Goal: Information Seeking & Learning: Learn about a topic

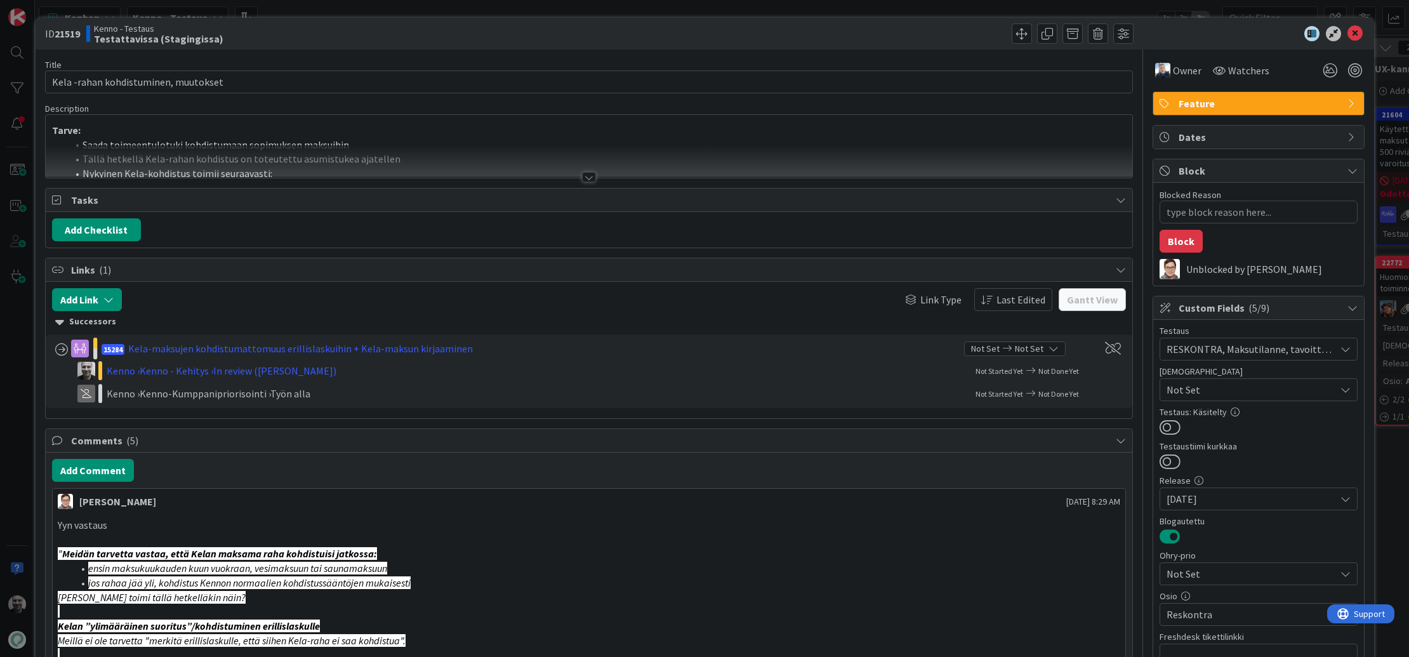
click at [586, 176] on div at bounding box center [589, 177] width 14 height 10
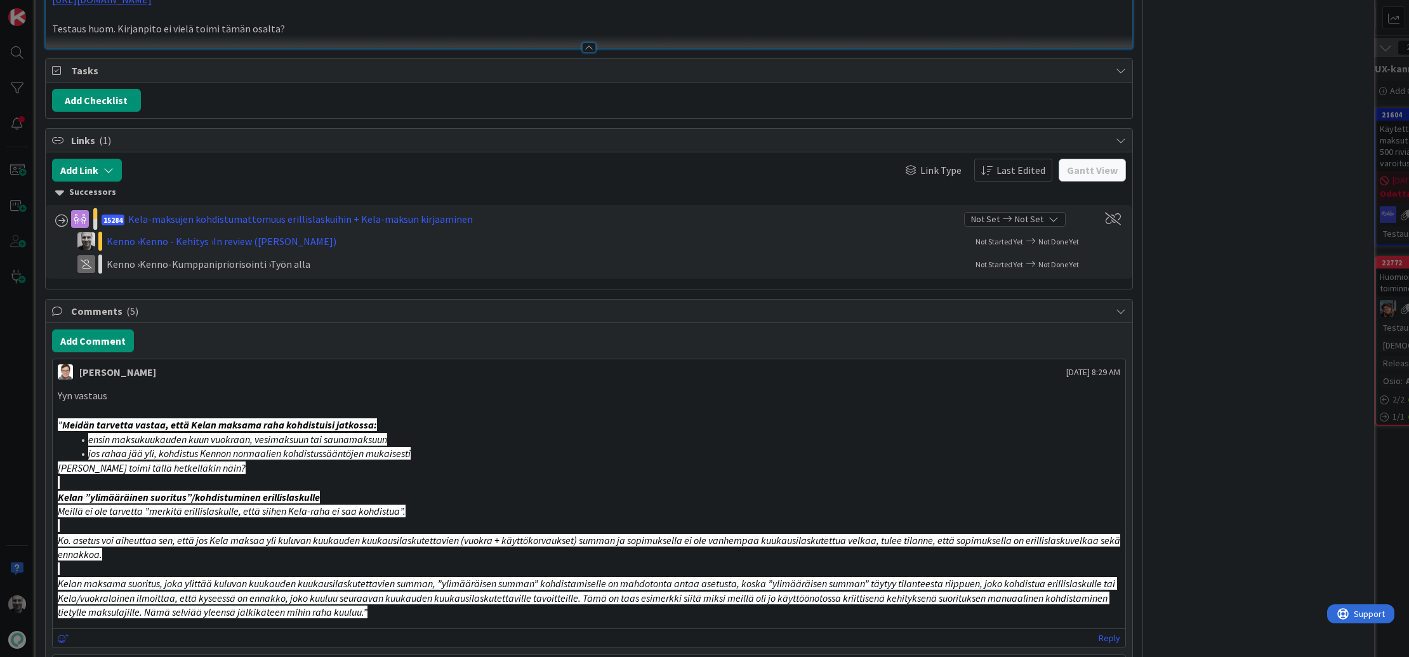
type textarea "x"
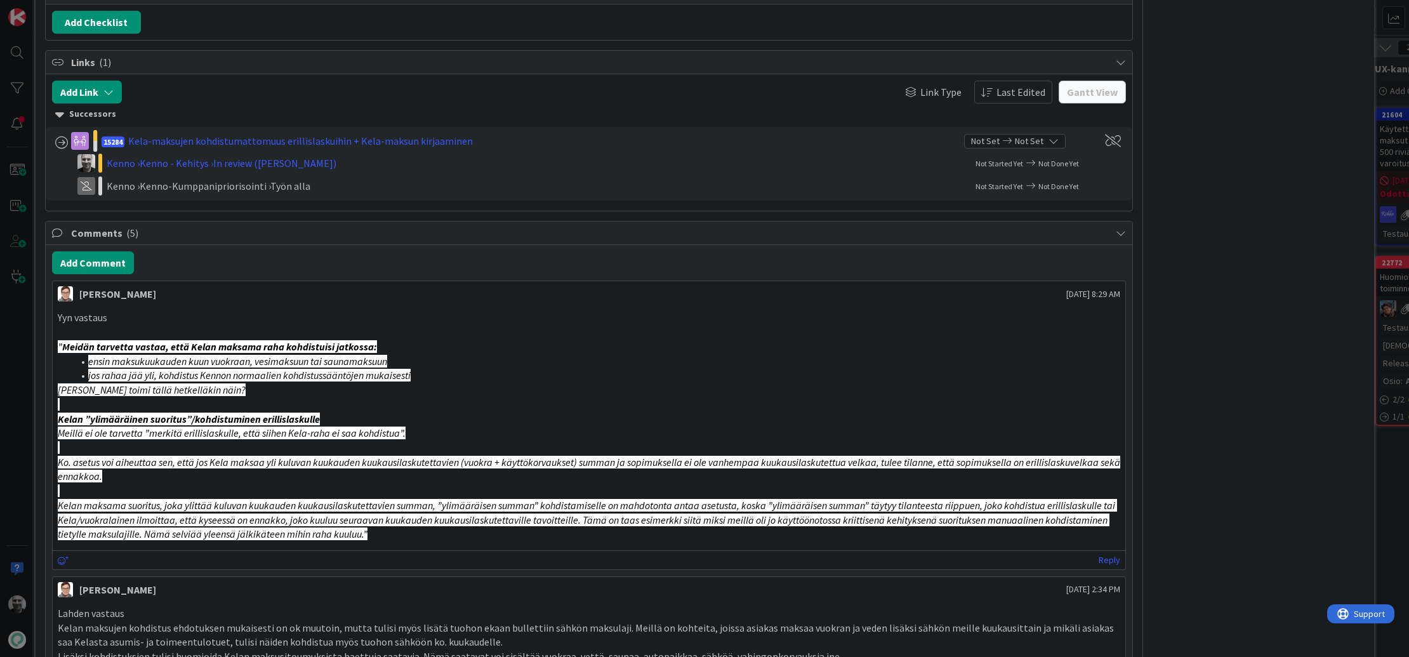
scroll to position [1926, 0]
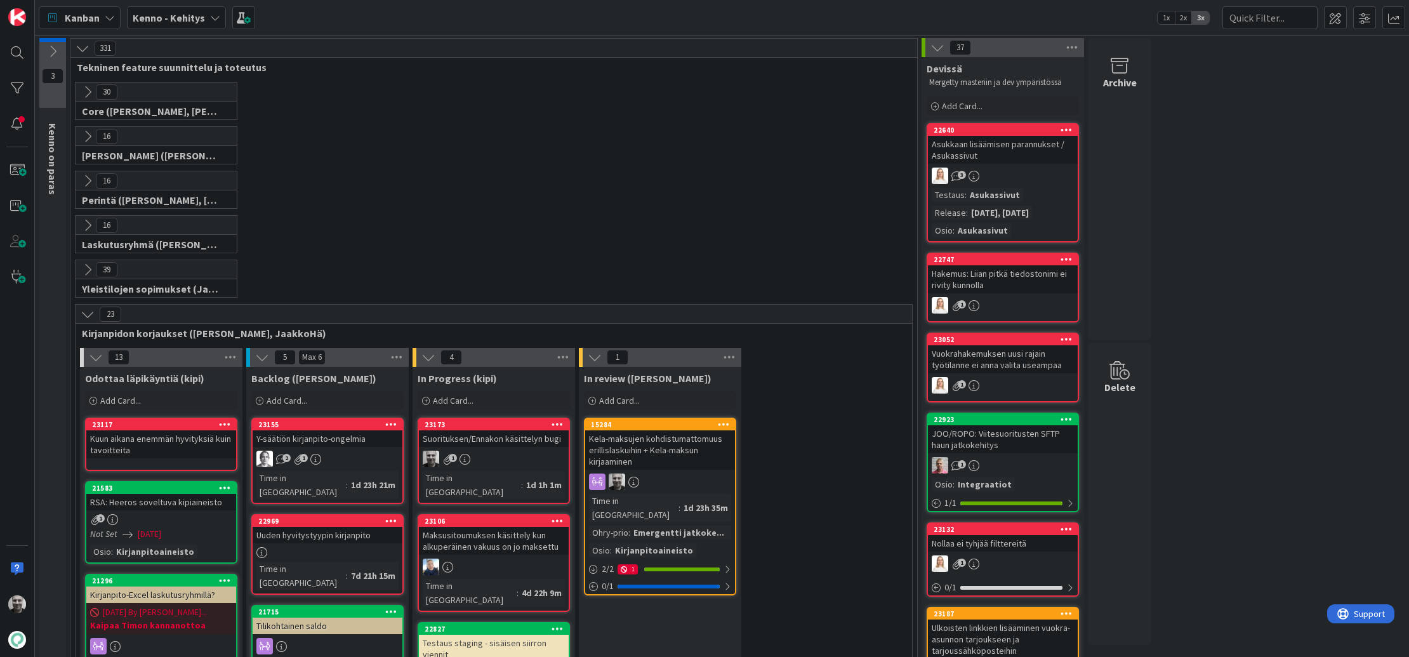
click at [657, 445] on div "Kela-maksujen kohdistumattomuus erillislaskuihin + Kela-maksun kirjaaminen" at bounding box center [660, 449] width 150 height 39
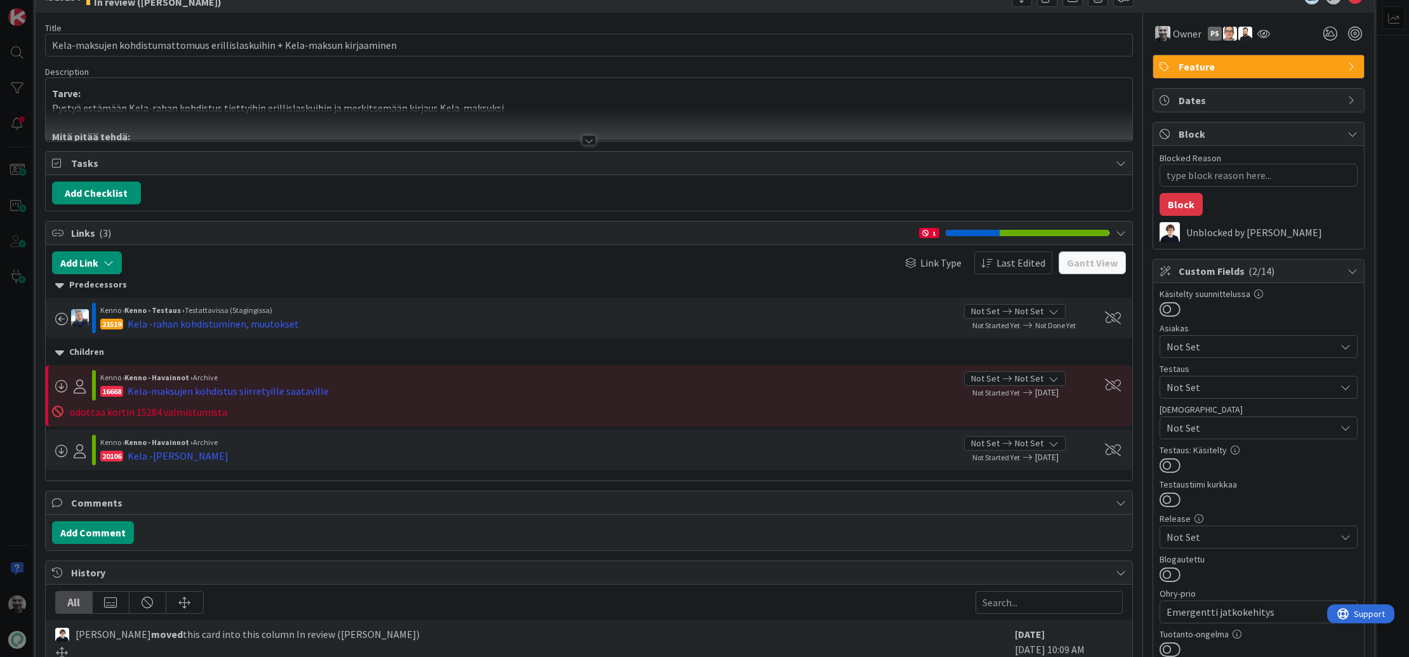
scroll to position [43, 0]
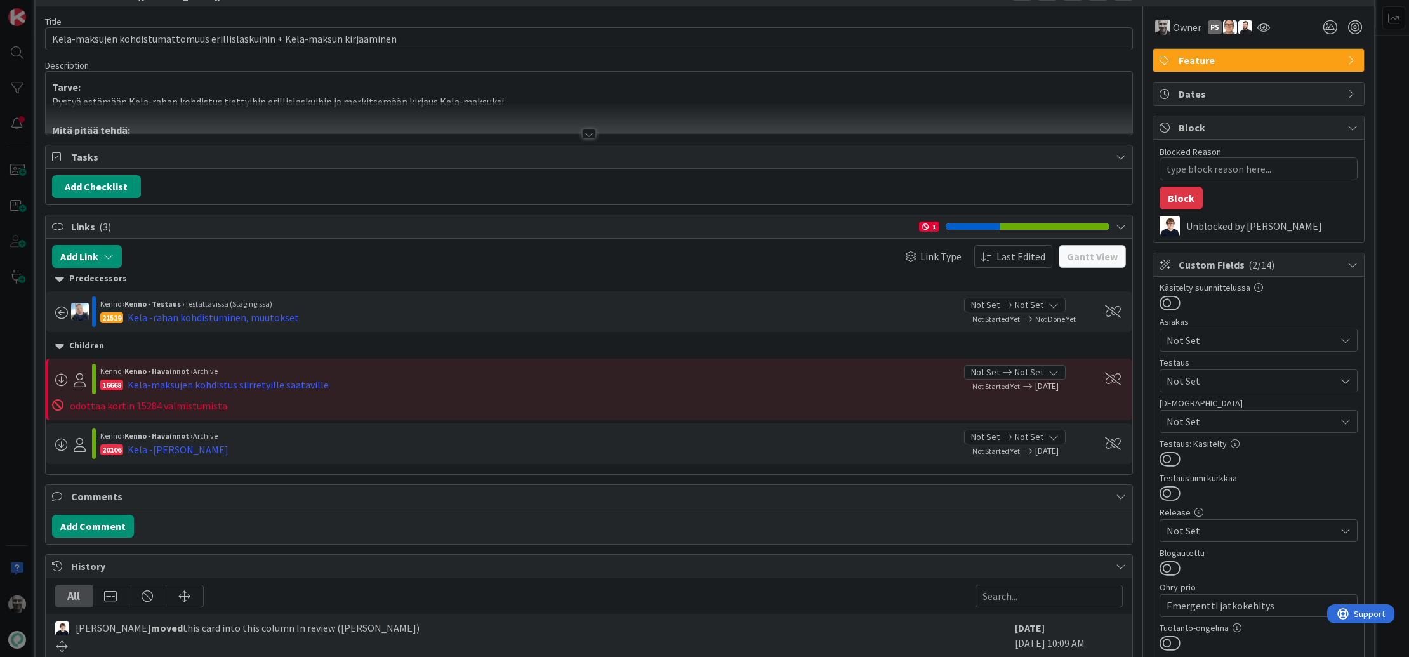
click at [592, 133] on div at bounding box center [589, 134] width 14 height 10
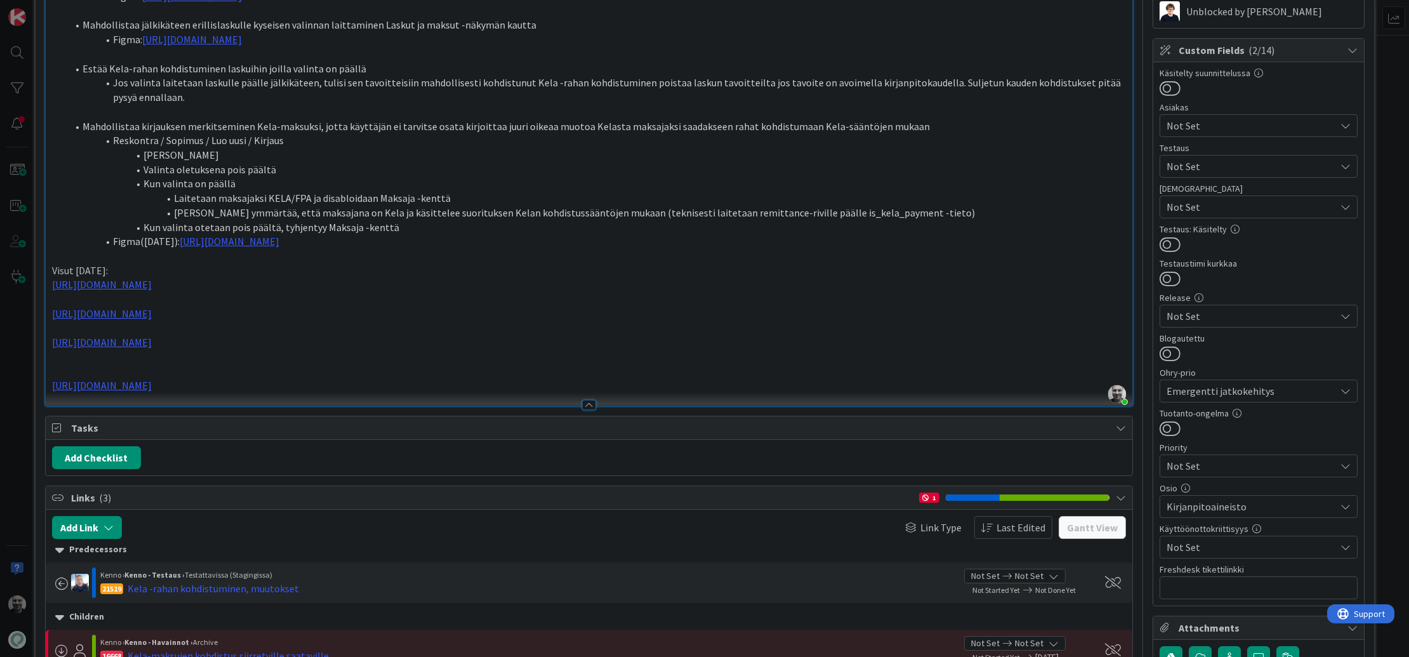
scroll to position [369, 0]
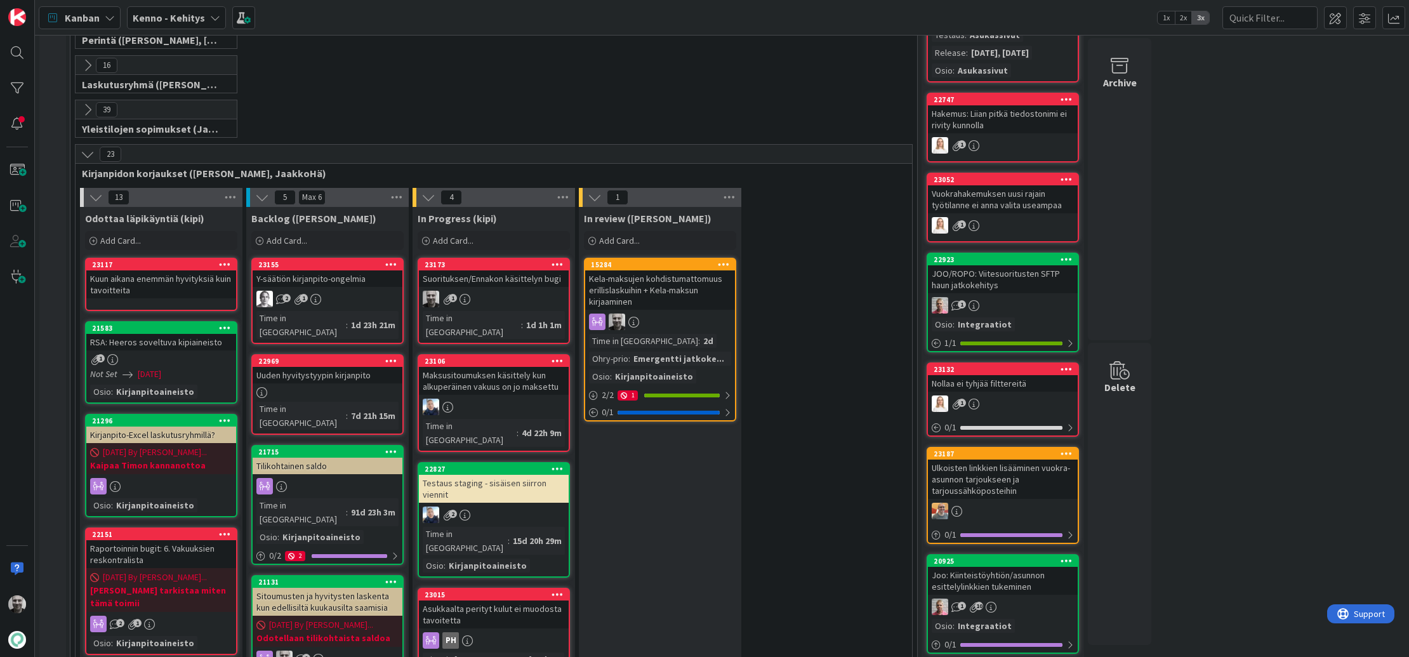
scroll to position [166, 0]
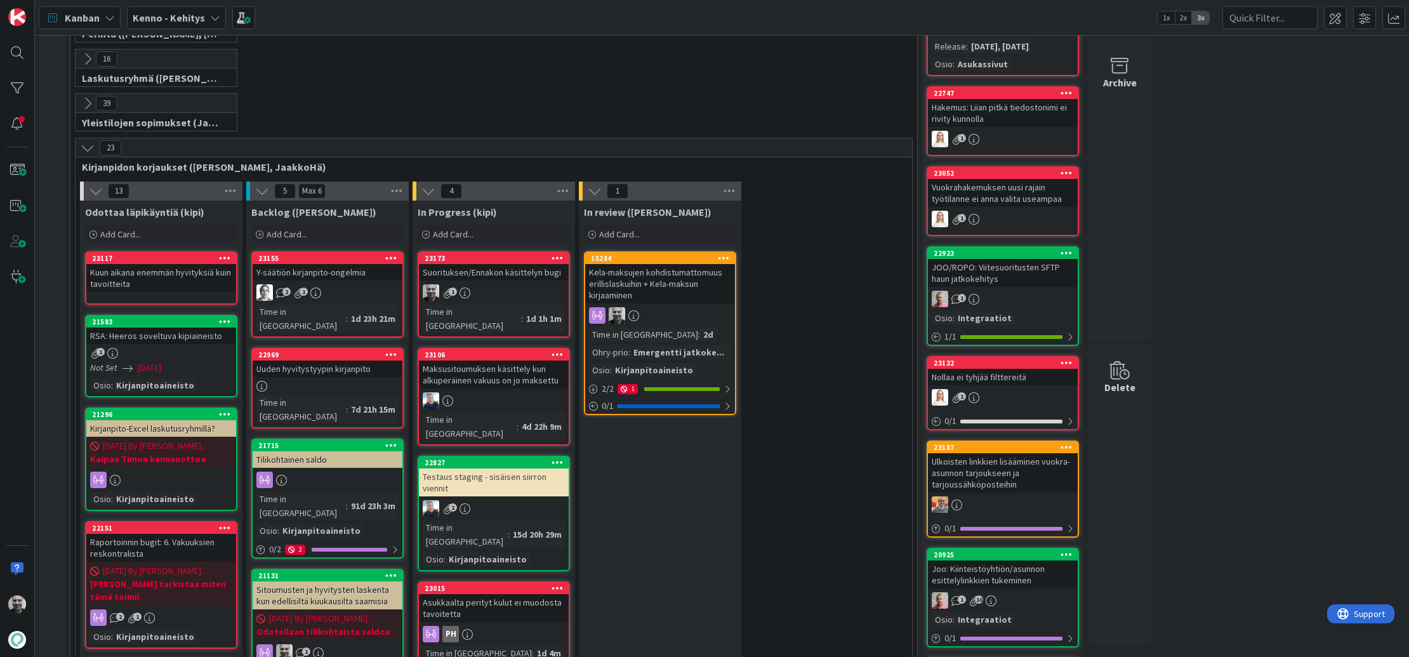
click at [633, 272] on div "Kela-maksujen kohdistumattomuus erillislaskuihin + Kela-maksun kirjaaminen" at bounding box center [660, 283] width 150 height 39
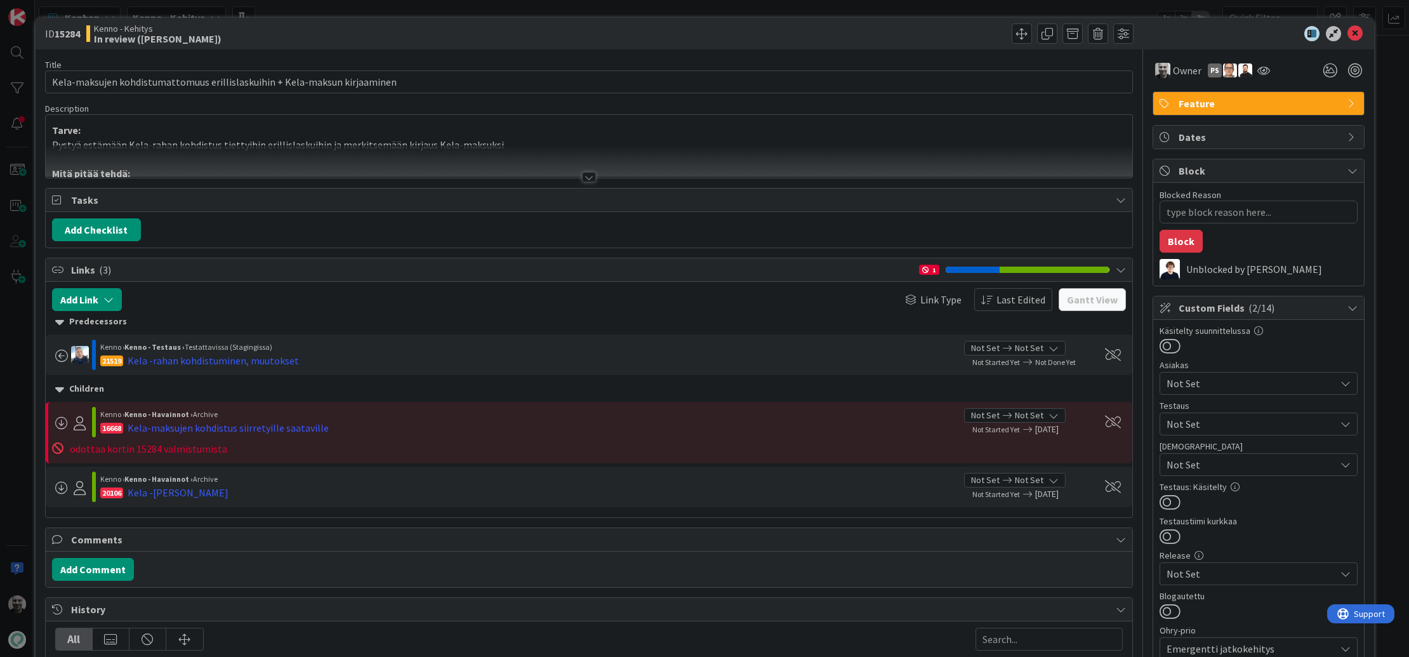
click at [589, 176] on div at bounding box center [589, 177] width 14 height 10
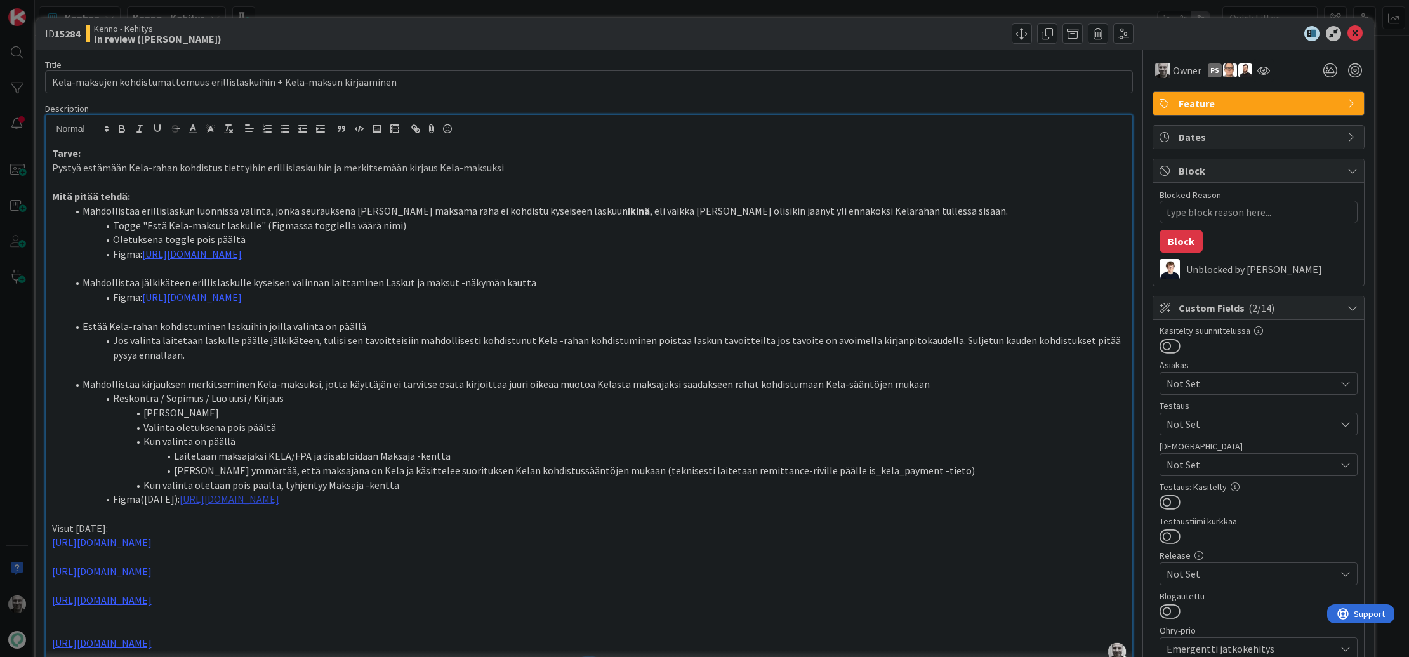
click at [243, 502] on link "https://www.figma.com/design/s06ePFuGvSFkRRSBp8p43G/Reskontra?node-id=1608-1193…" at bounding box center [230, 498] width 100 height 13
click at [404, 520] on link "https://www.figma.com/design/s06ePFuGvSFkRRSBp8p43G/Reskontra?node-id=1608-1193…" at bounding box center [406, 523] width 87 height 16
type textarea "x"
